Goal: Task Accomplishment & Management: Manage account settings

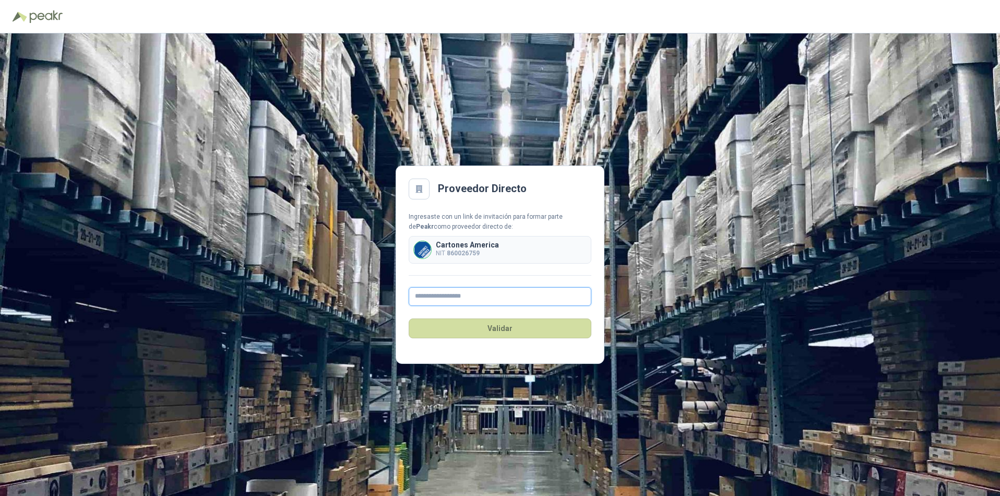
click at [452, 296] on input "text" at bounding box center [499, 296] width 183 height 19
type input "**********"
click at [498, 329] on button "Validar" at bounding box center [499, 328] width 183 height 20
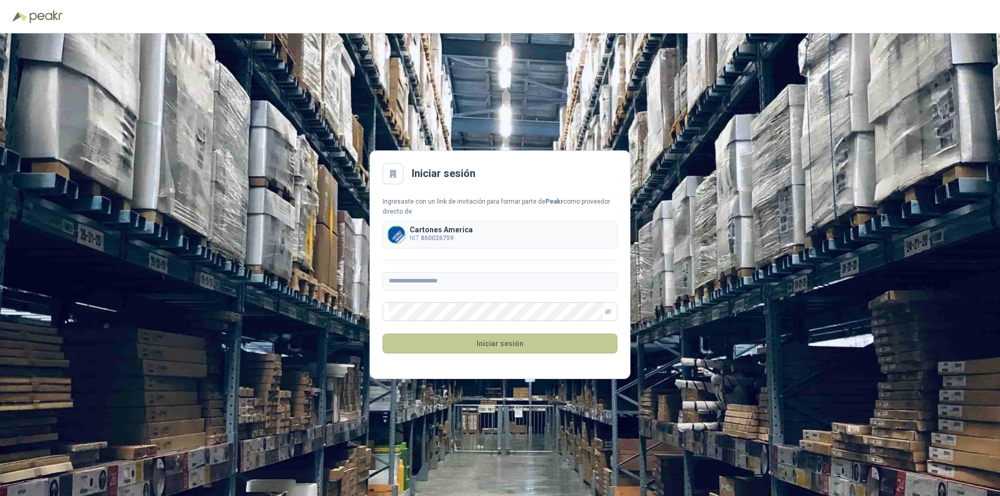
click at [492, 345] on button "Iniciar sesión" at bounding box center [499, 343] width 235 height 20
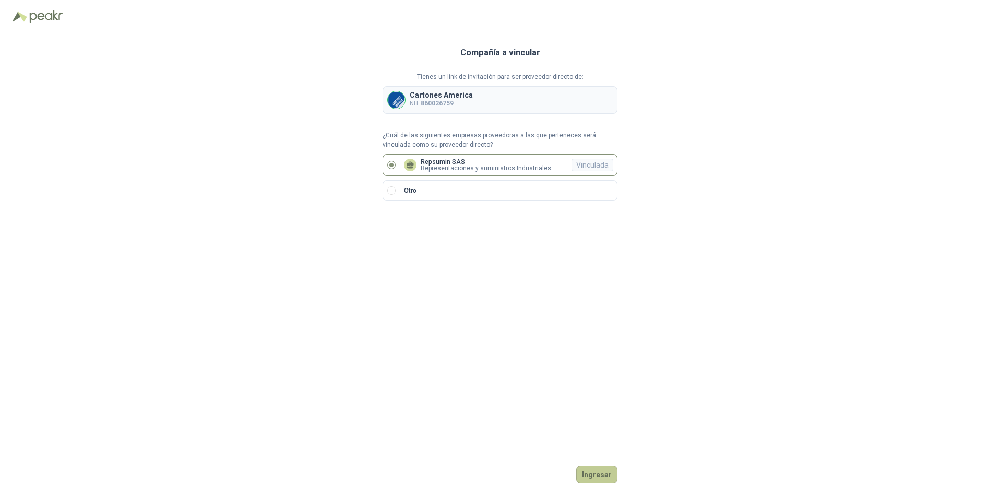
click at [595, 478] on button "Ingresar" at bounding box center [596, 474] width 41 height 18
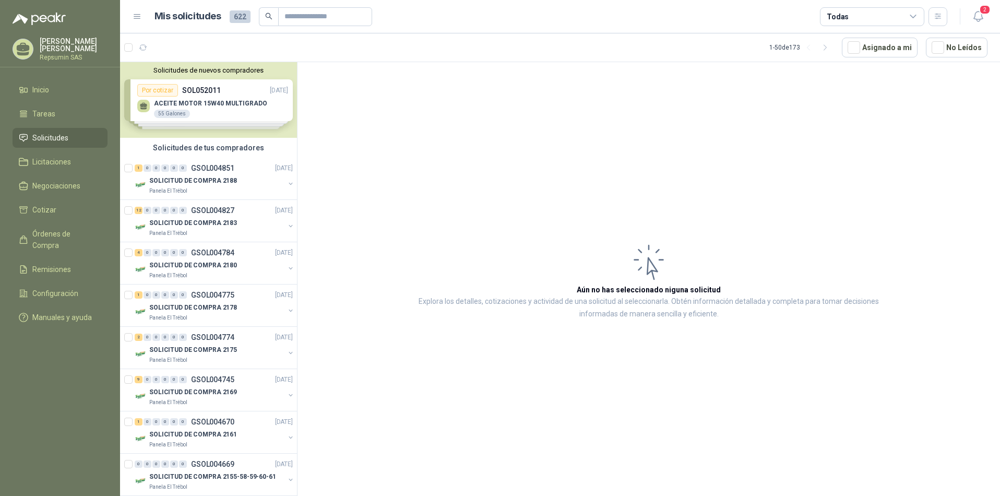
click at [145, 109] on div "Solicitudes de nuevos compradores Por cotizar SOL052011 [DATE] ACEITE MOTOR 15W…" at bounding box center [208, 100] width 177 height 76
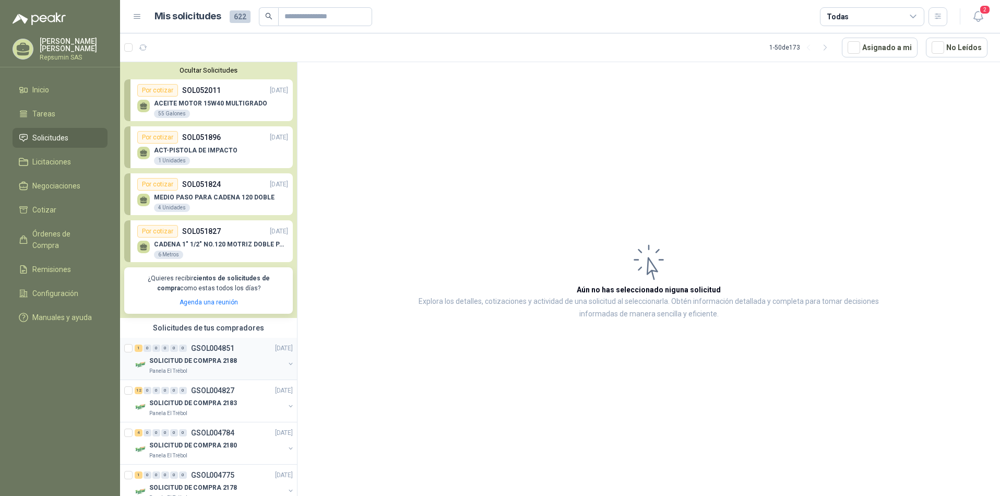
click at [151, 361] on p "SOLICITUD DE COMPRA 2188" at bounding box center [193, 360] width 88 height 10
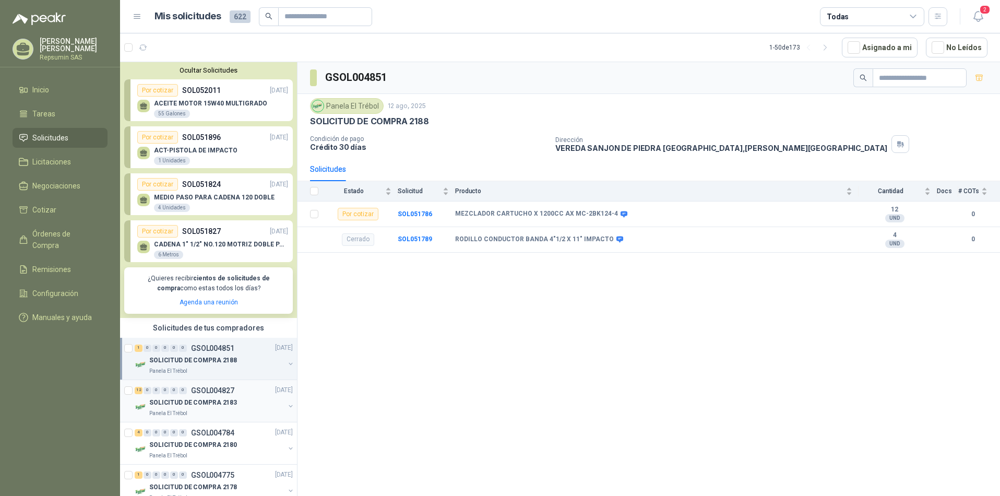
click at [154, 402] on p "SOLICITUD DE COMPRA 2183" at bounding box center [193, 403] width 88 height 10
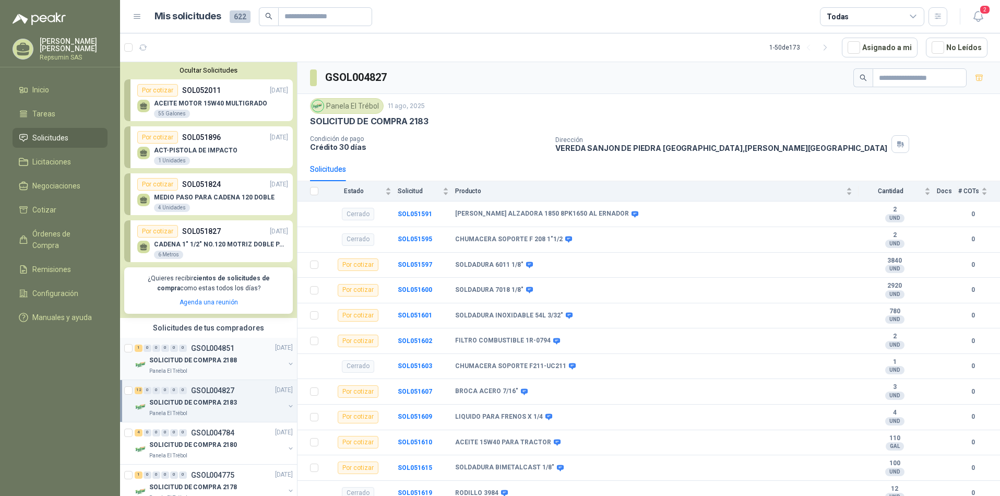
click at [173, 359] on p "SOLICITUD DE COMPRA 2188" at bounding box center [193, 360] width 88 height 10
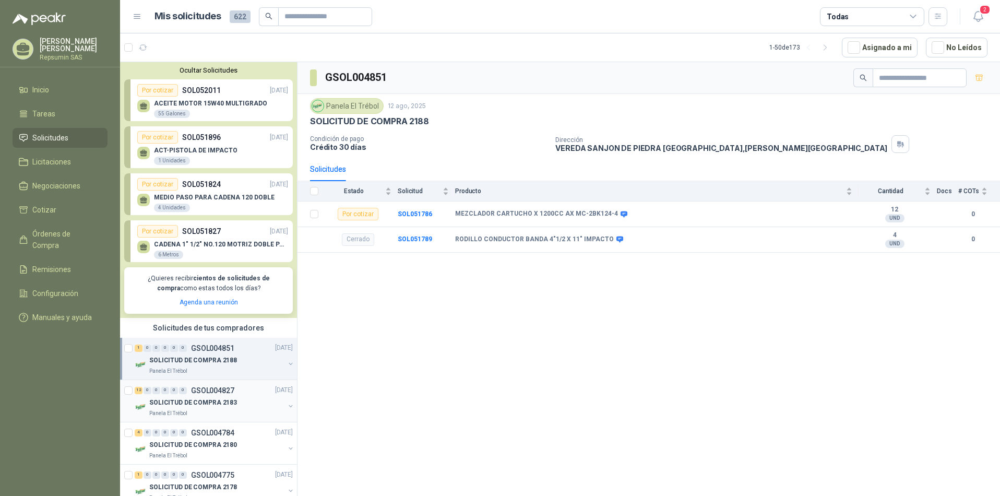
click at [173, 404] on p "SOLICITUD DE COMPRA 2183" at bounding box center [193, 403] width 88 height 10
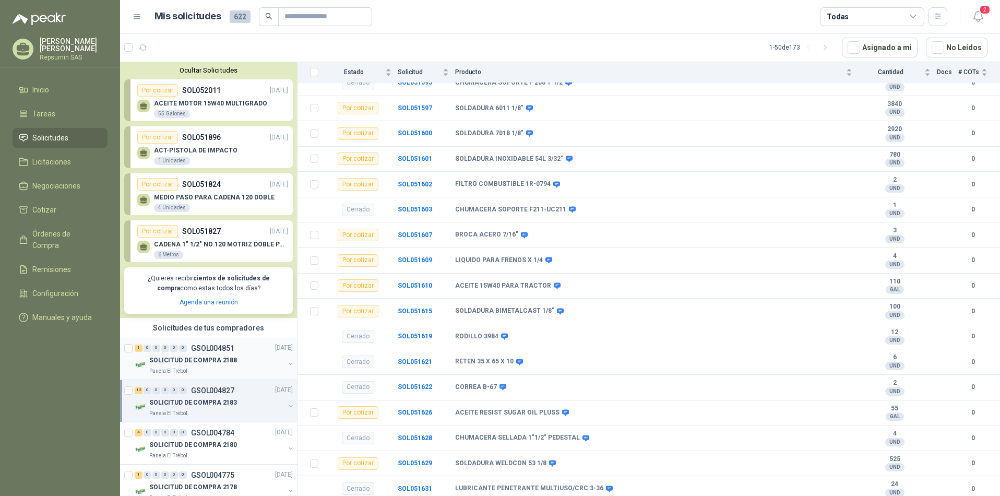
click at [154, 363] on p "SOLICITUD DE COMPRA 2188" at bounding box center [193, 360] width 88 height 10
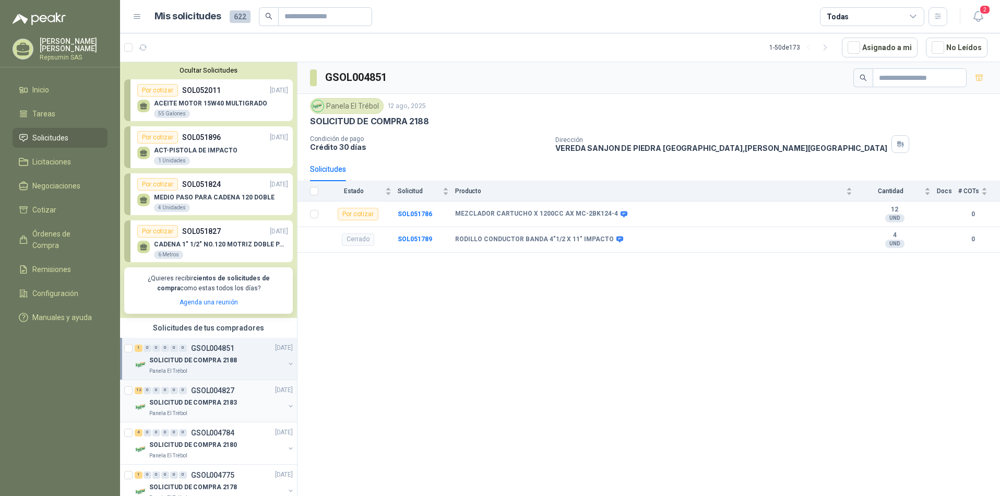
click at [160, 401] on p "SOLICITUD DE COMPRA 2183" at bounding box center [193, 403] width 88 height 10
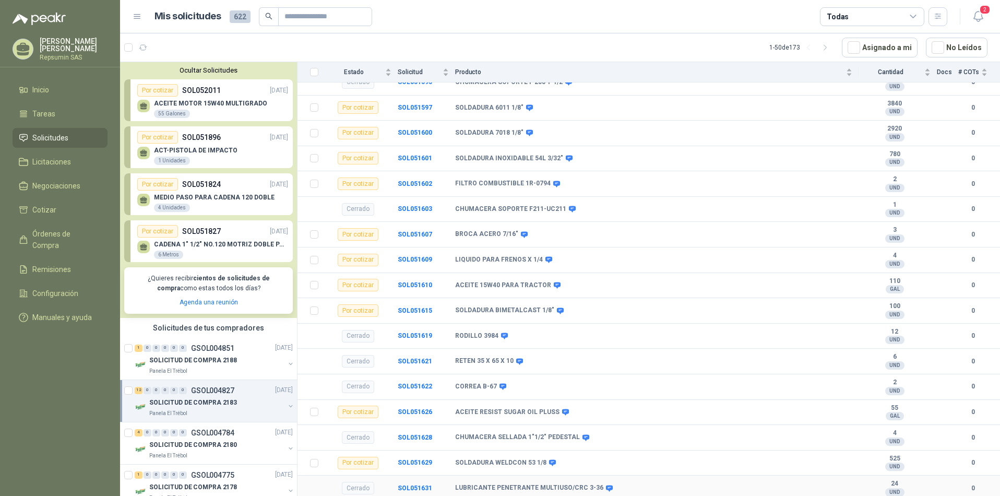
scroll to position [209, 0]
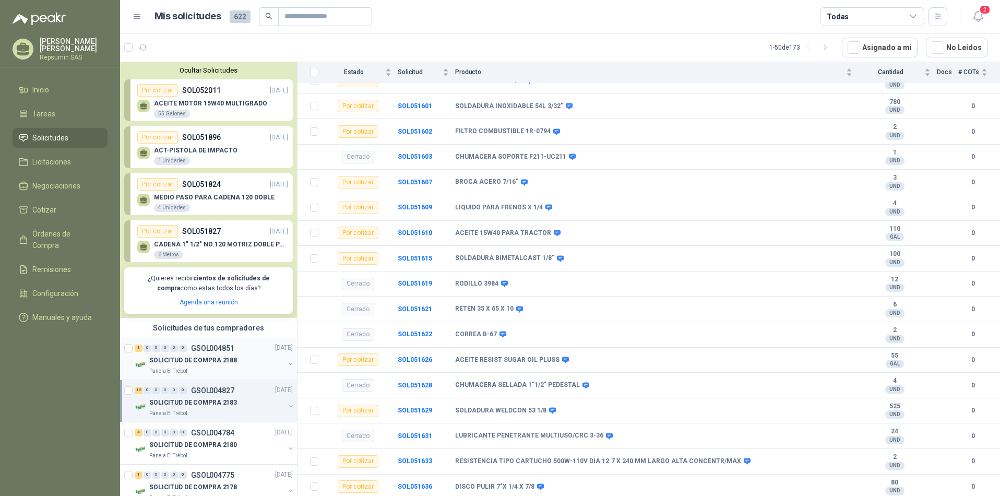
click at [184, 356] on p "SOLICITUD DE COMPRA 2188" at bounding box center [193, 360] width 88 height 10
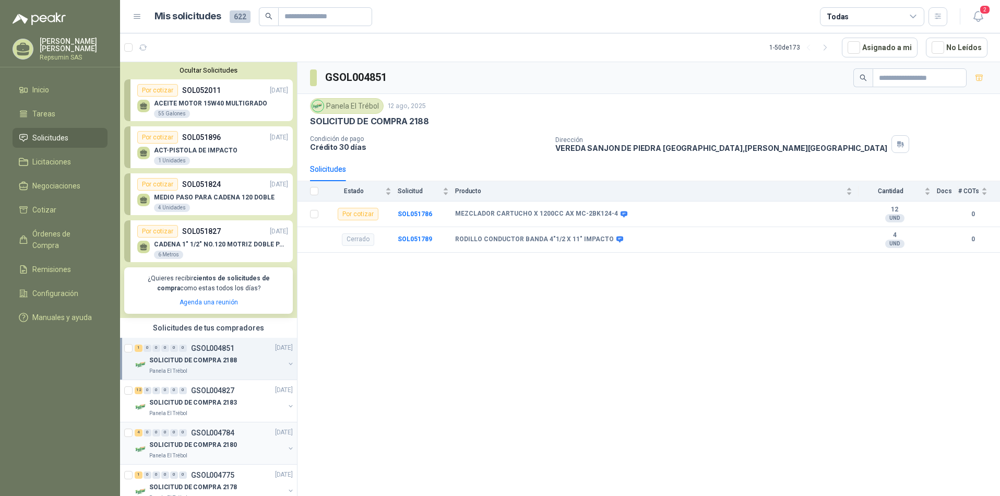
click at [167, 442] on p "SOLICITUD DE COMPRA 2180" at bounding box center [193, 445] width 88 height 10
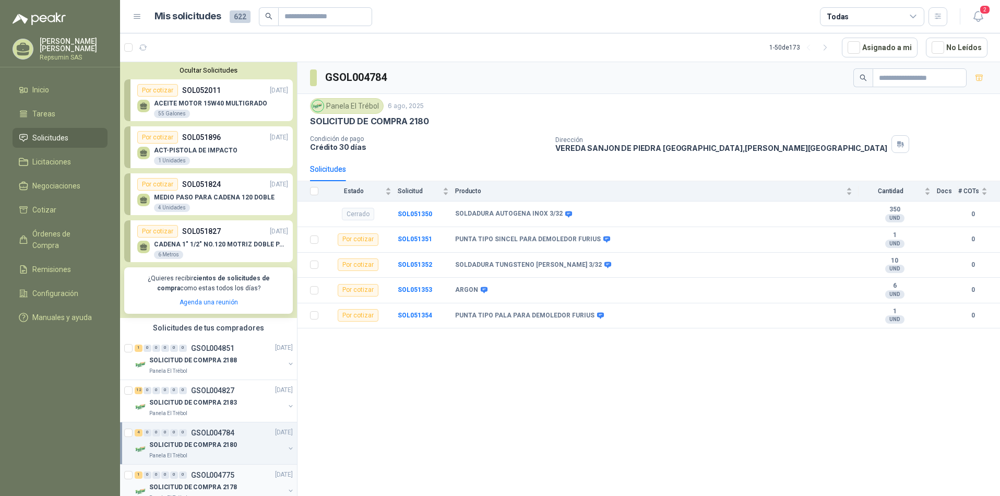
click at [178, 477] on div "1 0 0 0 0 0" at bounding box center [161, 474] width 52 height 7
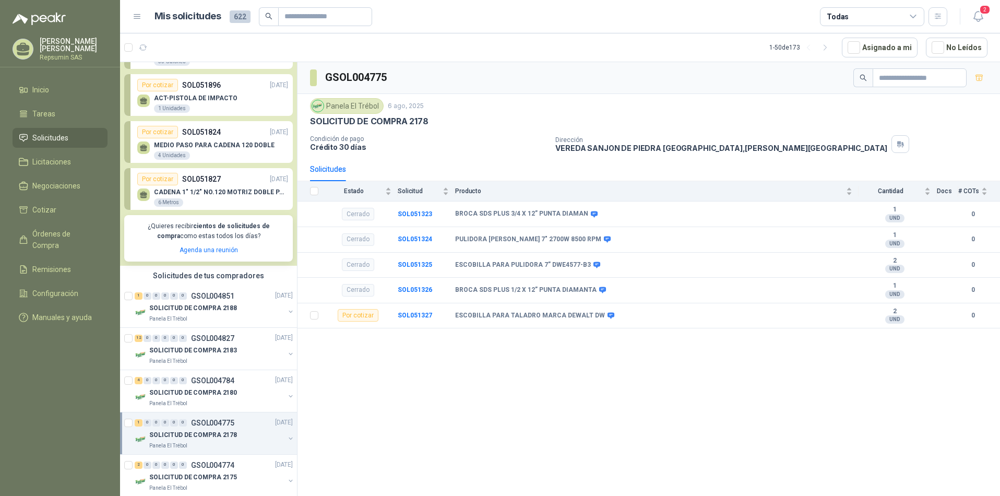
scroll to position [104, 0]
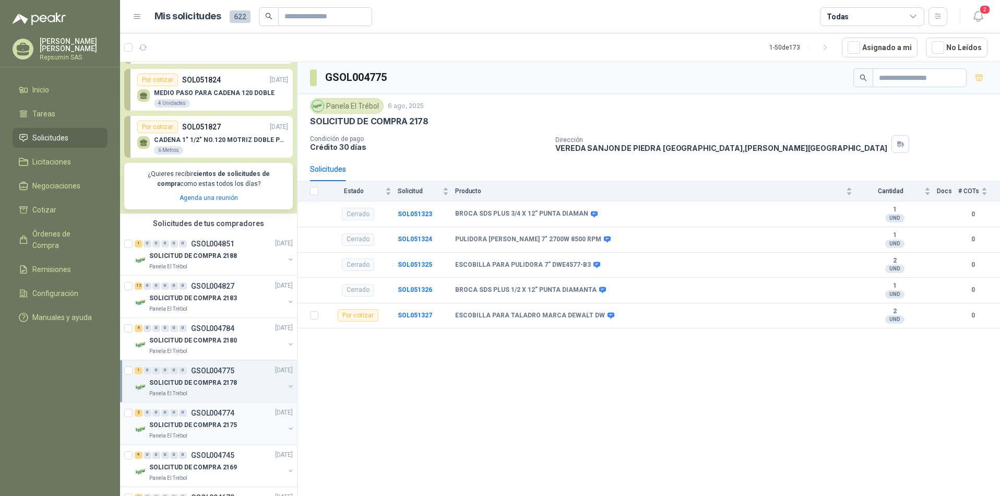
click at [194, 417] on div "2 0 0 0 0 0 GSOL004774 [DATE]" at bounding box center [215, 412] width 160 height 13
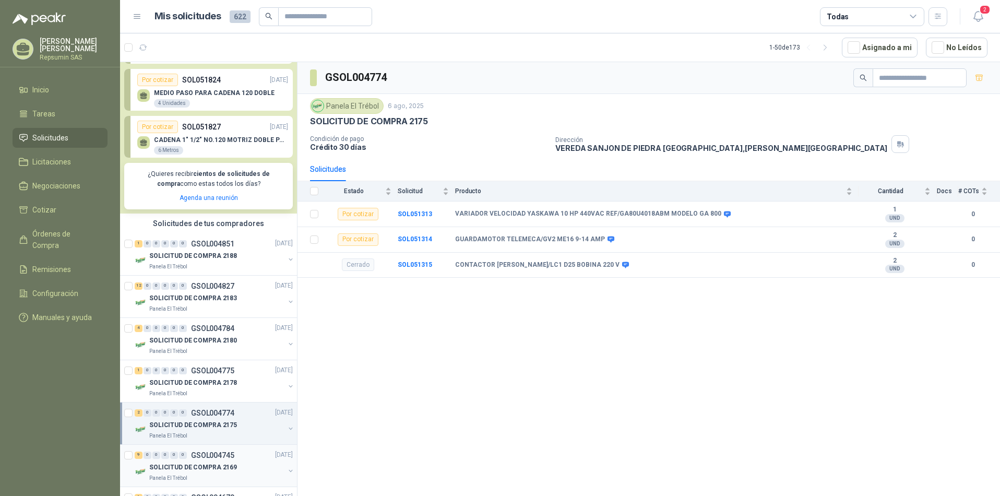
click at [182, 465] on p "SOLICITUD DE COMPRA 2169" at bounding box center [193, 467] width 88 height 10
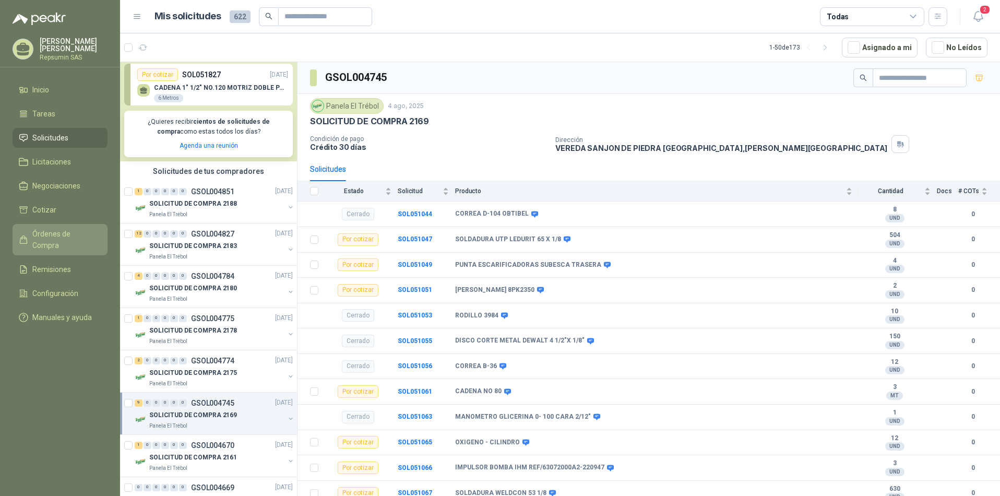
click at [65, 236] on span "Órdenes de Compra" at bounding box center [64, 239] width 65 height 23
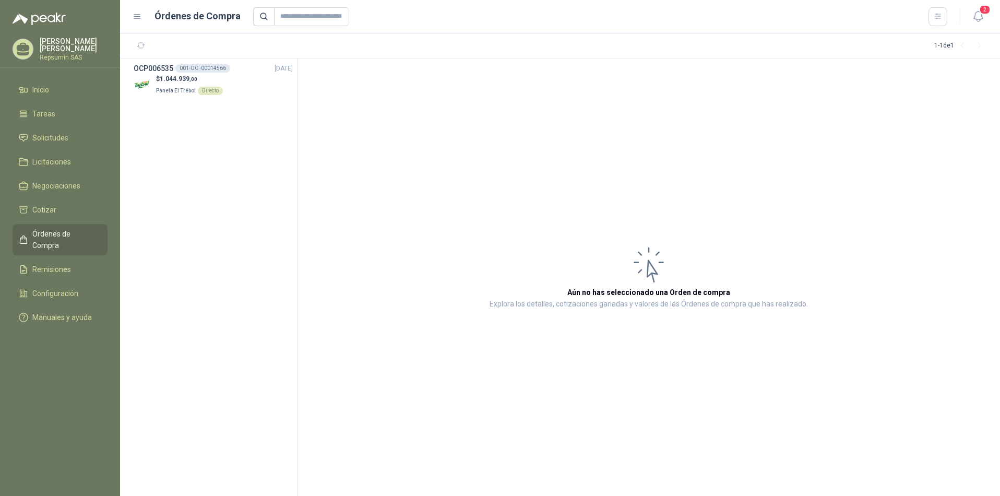
click at [62, 51] on p "[PERSON_NAME] [PERSON_NAME]" at bounding box center [74, 45] width 68 height 15
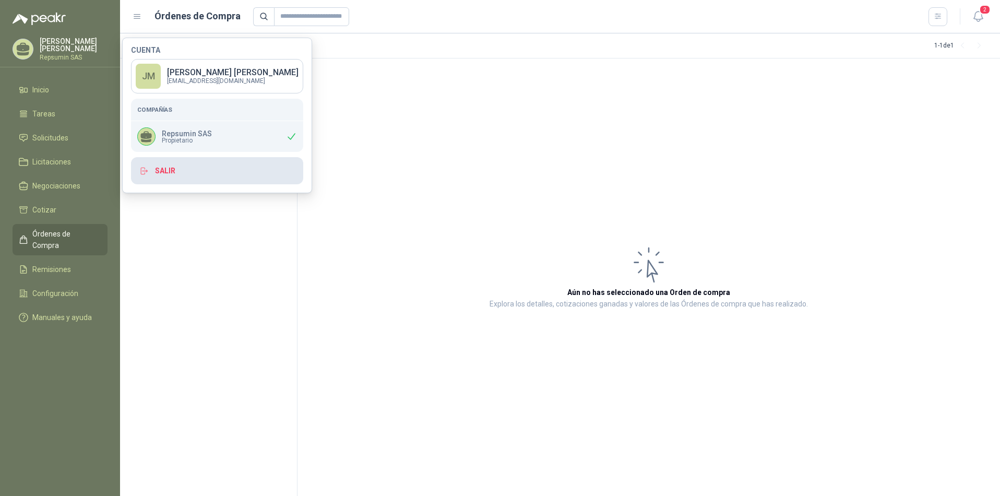
click at [156, 172] on button "Salir" at bounding box center [217, 170] width 172 height 27
